Goal: Task Accomplishment & Management: Manage account settings

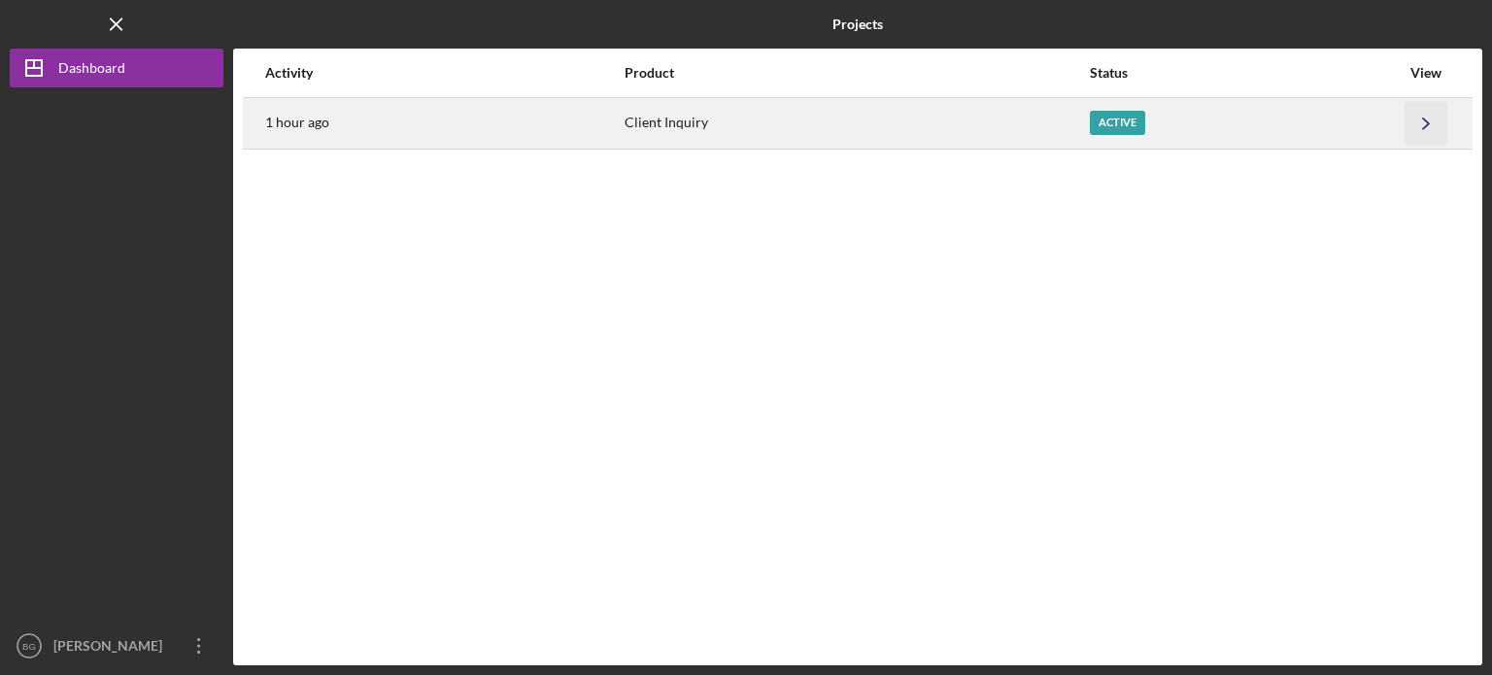
click at [1420, 126] on icon "Icon/Navigate" at bounding box center [1427, 123] width 44 height 44
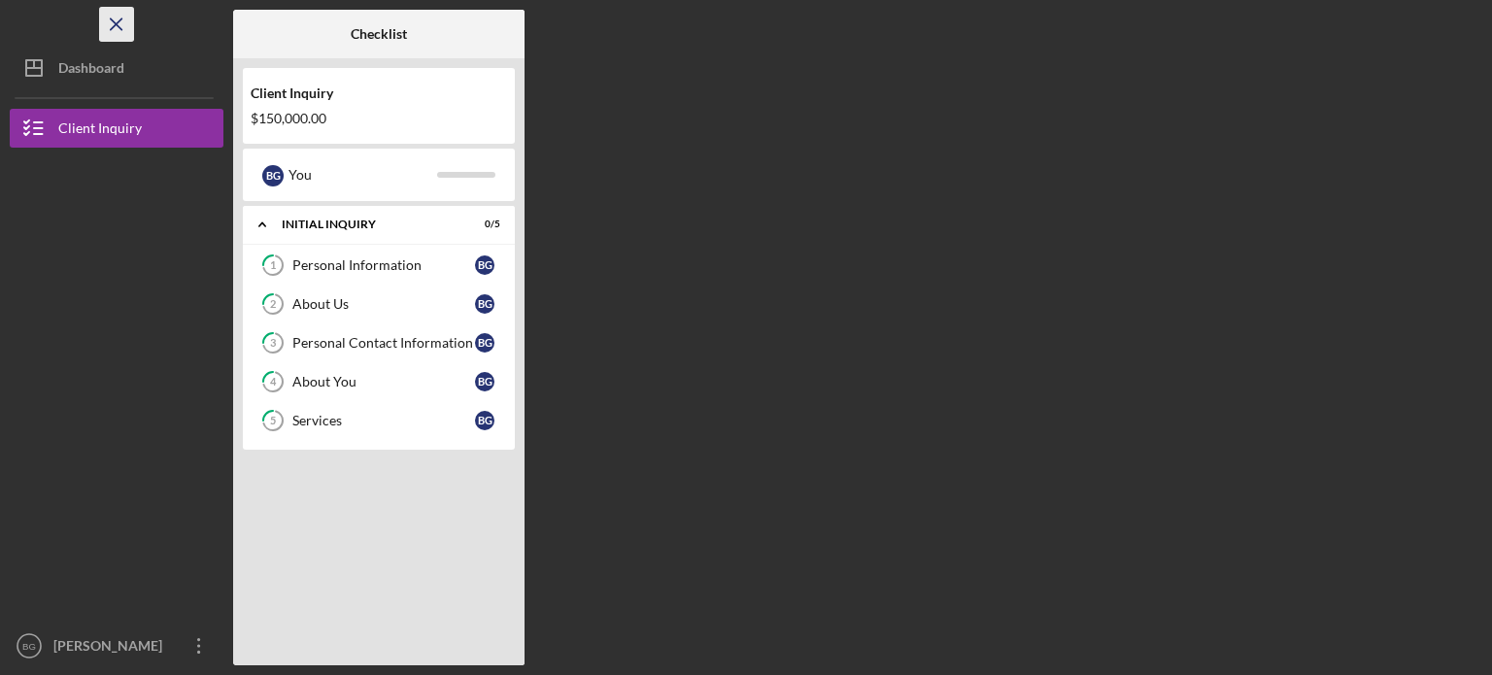
click at [117, 22] on line "button" at bounding box center [116, 23] width 11 height 11
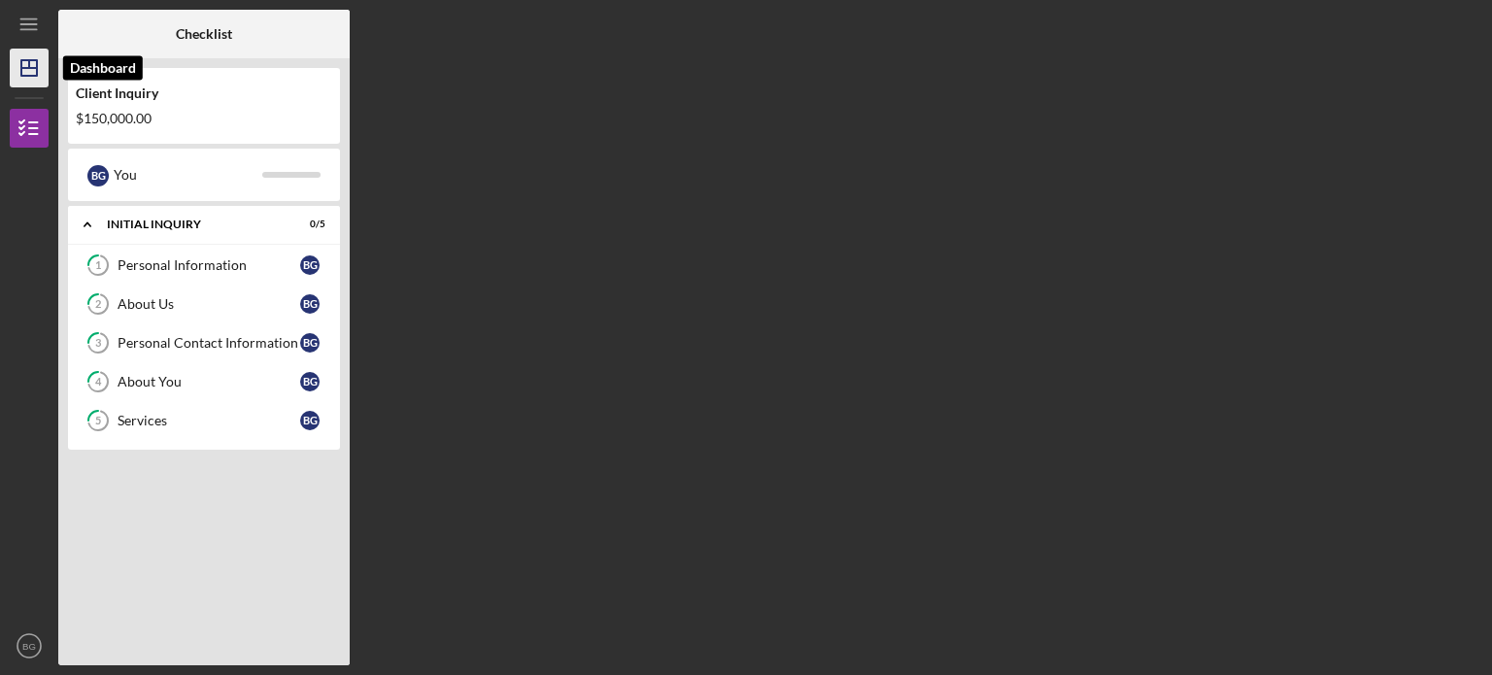
click at [19, 79] on icon "Icon/Dashboard" at bounding box center [29, 68] width 49 height 49
